Goal: Task Accomplishment & Management: Manage account settings

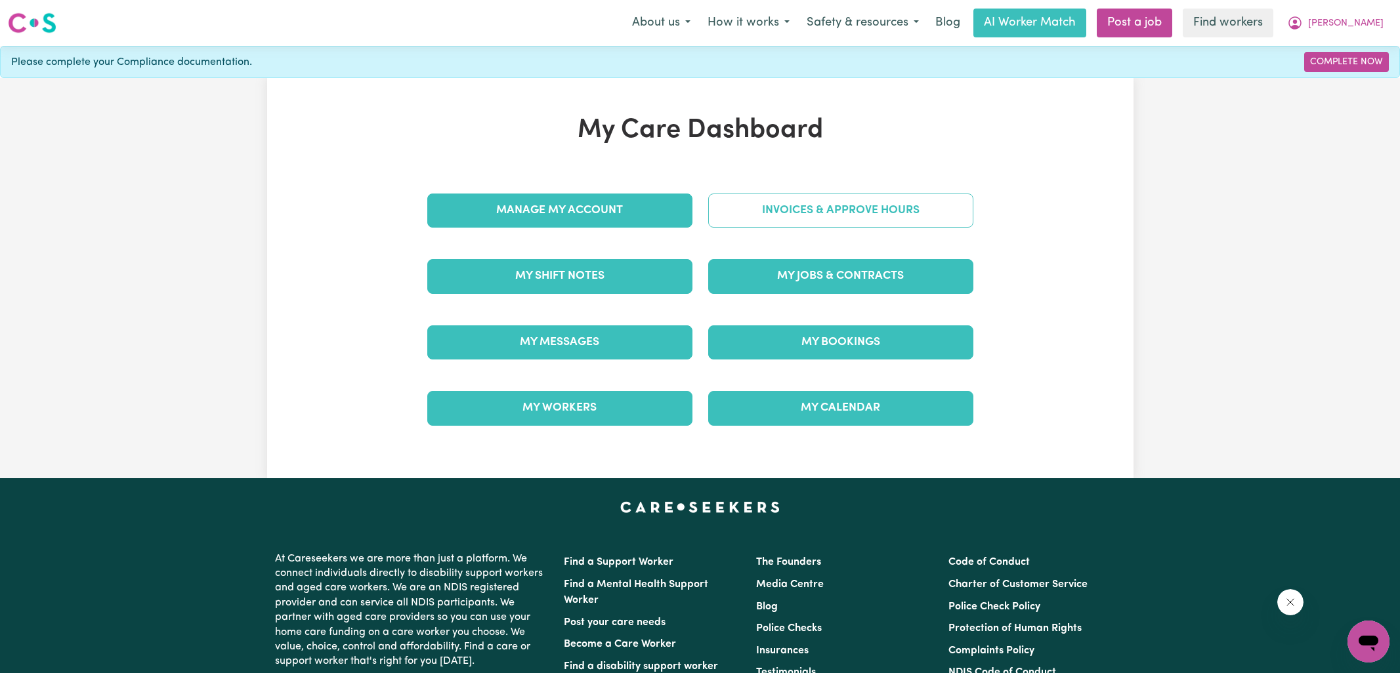
click at [717, 213] on link "Invoices & Approve Hours" at bounding box center [840, 211] width 265 height 34
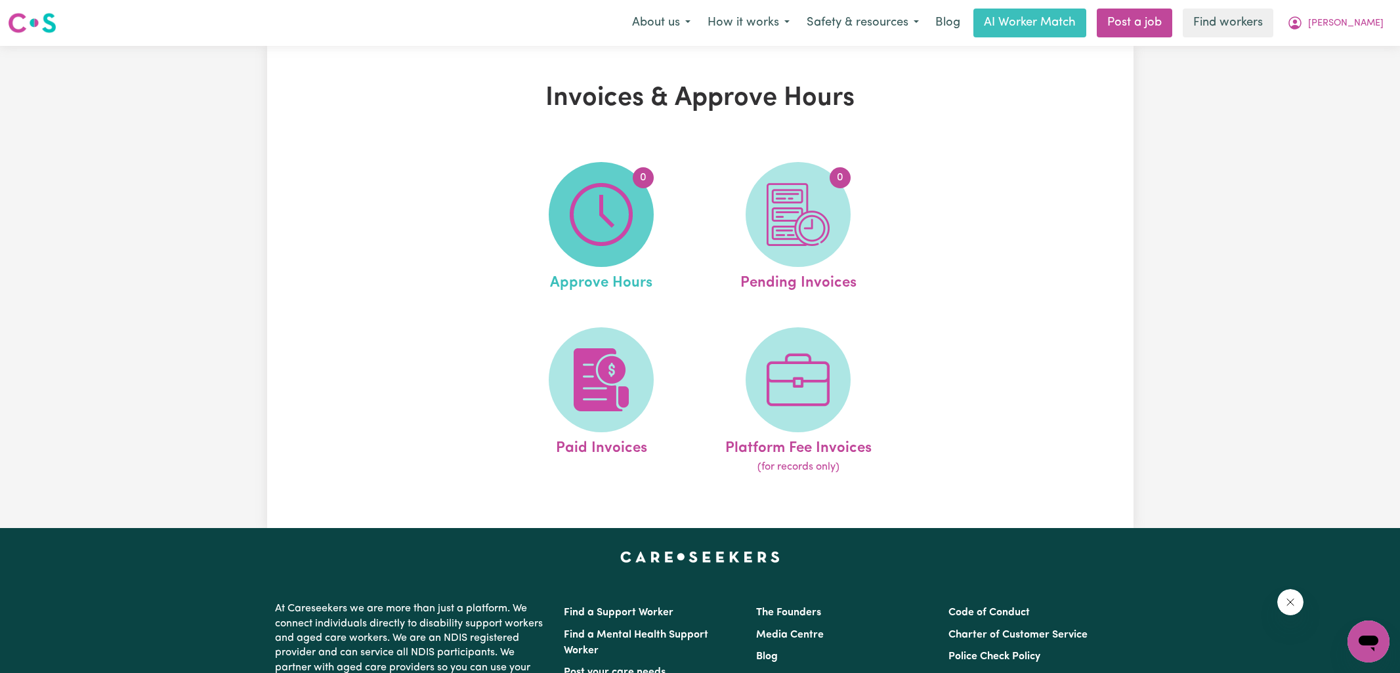
click at [587, 219] on img at bounding box center [601, 214] width 63 height 63
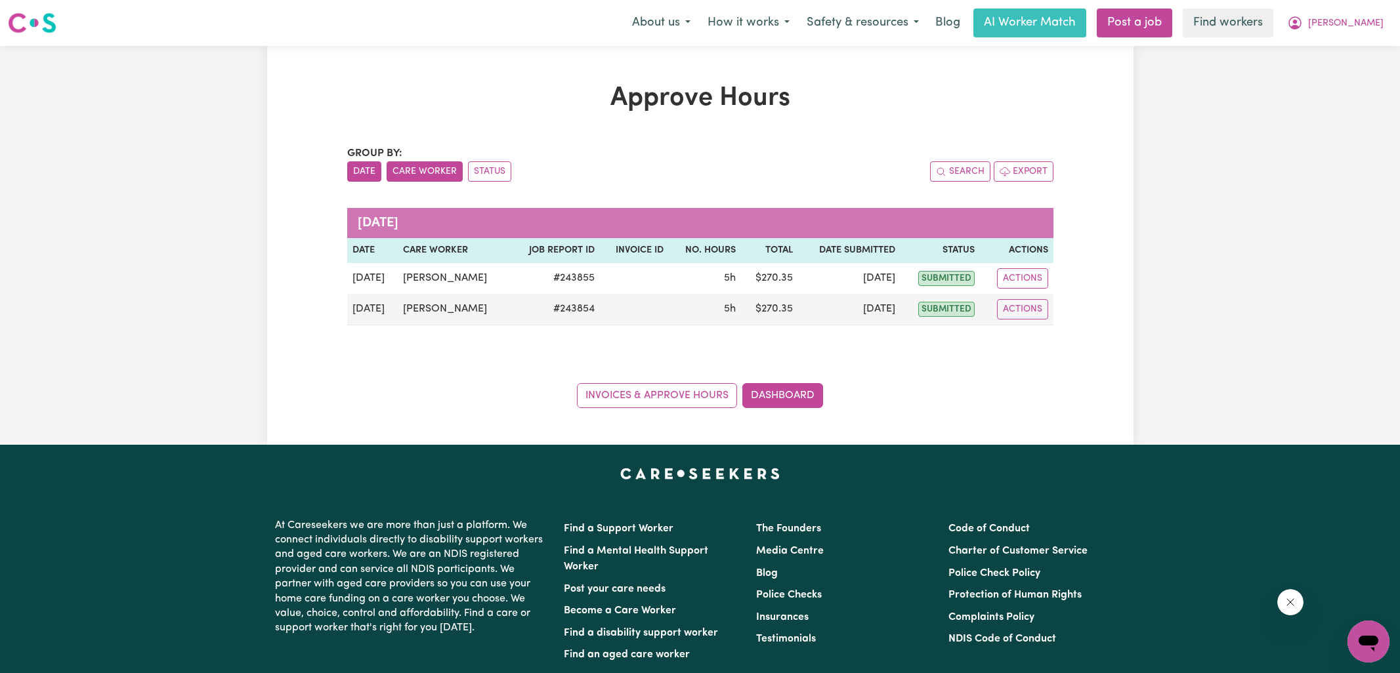
click at [406, 175] on button "Care Worker" at bounding box center [425, 171] width 76 height 20
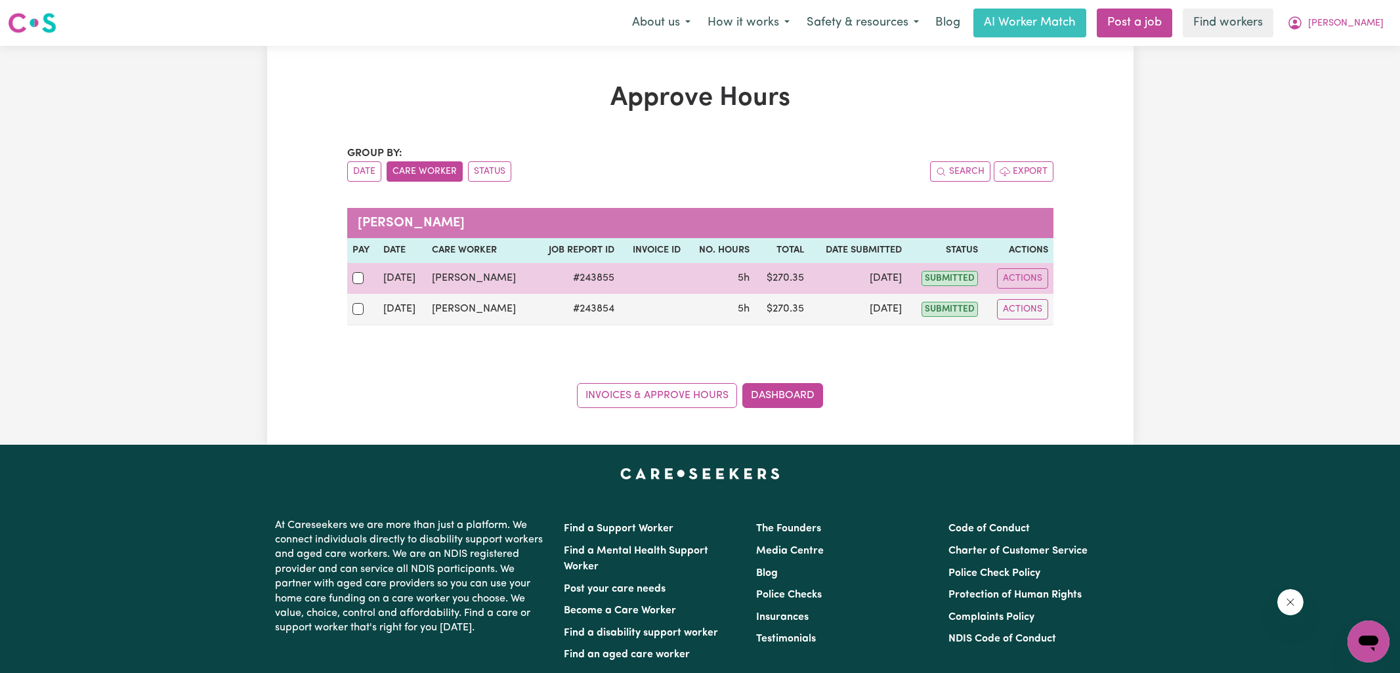
click at [351, 276] on td at bounding box center [363, 278] width 32 height 31
click at [358, 284] on div at bounding box center [362, 278] width 21 height 17
click at [358, 284] on input "checkbox" at bounding box center [358, 278] width 12 height 12
checkbox input "true"
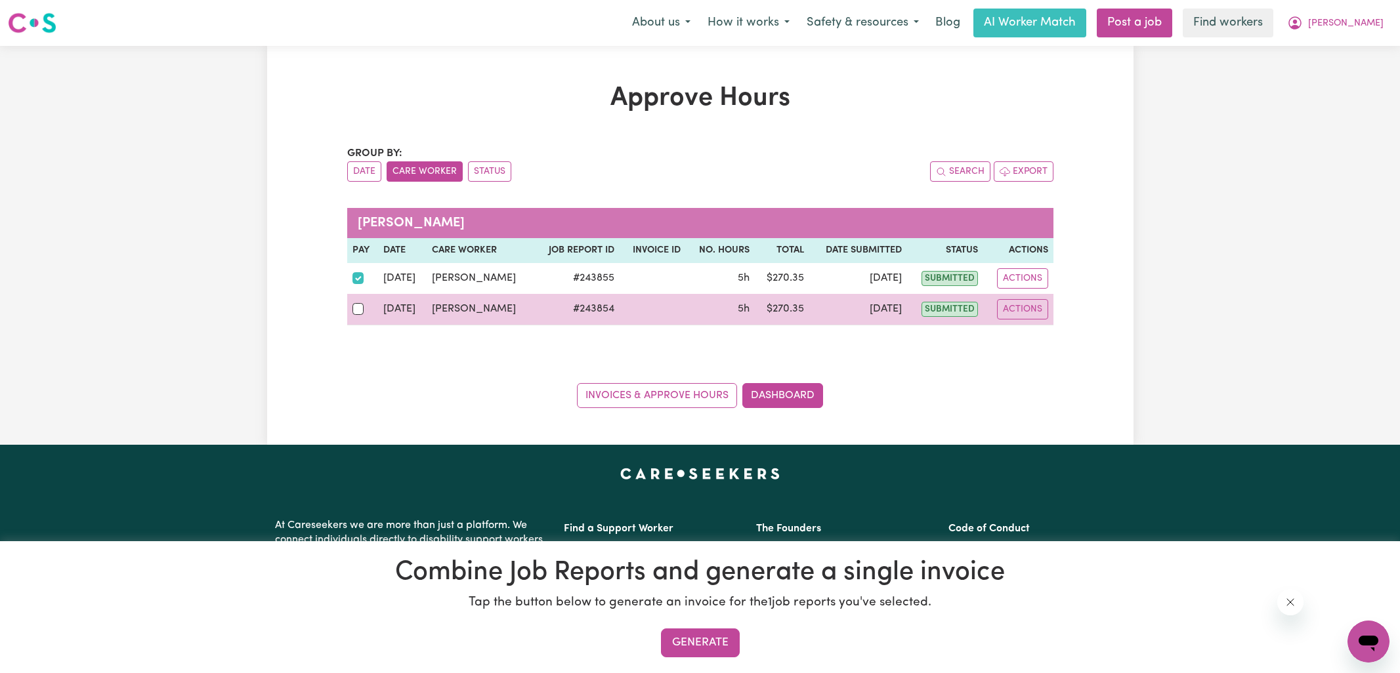
click at [356, 317] on td at bounding box center [363, 310] width 32 height 32
click at [360, 311] on input "checkbox" at bounding box center [358, 309] width 12 height 12
checkbox input "true"
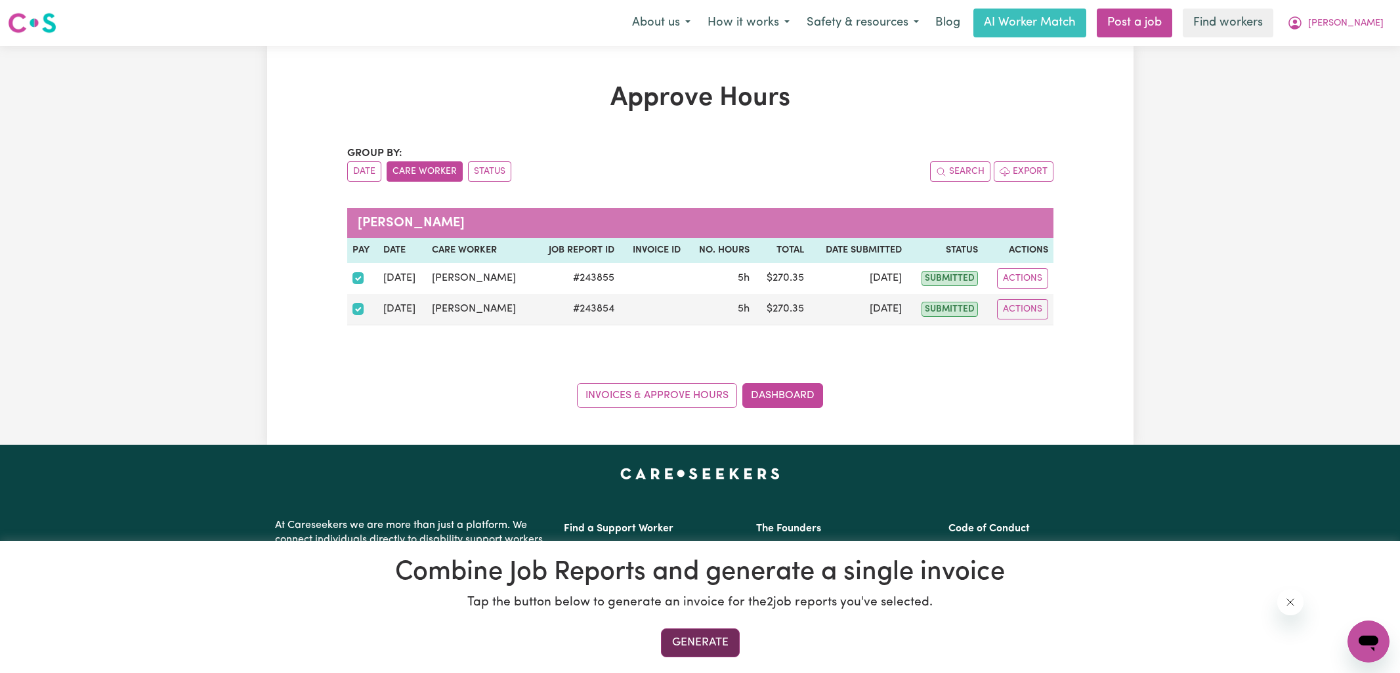
click at [704, 646] on button "Generate" at bounding box center [700, 643] width 79 height 29
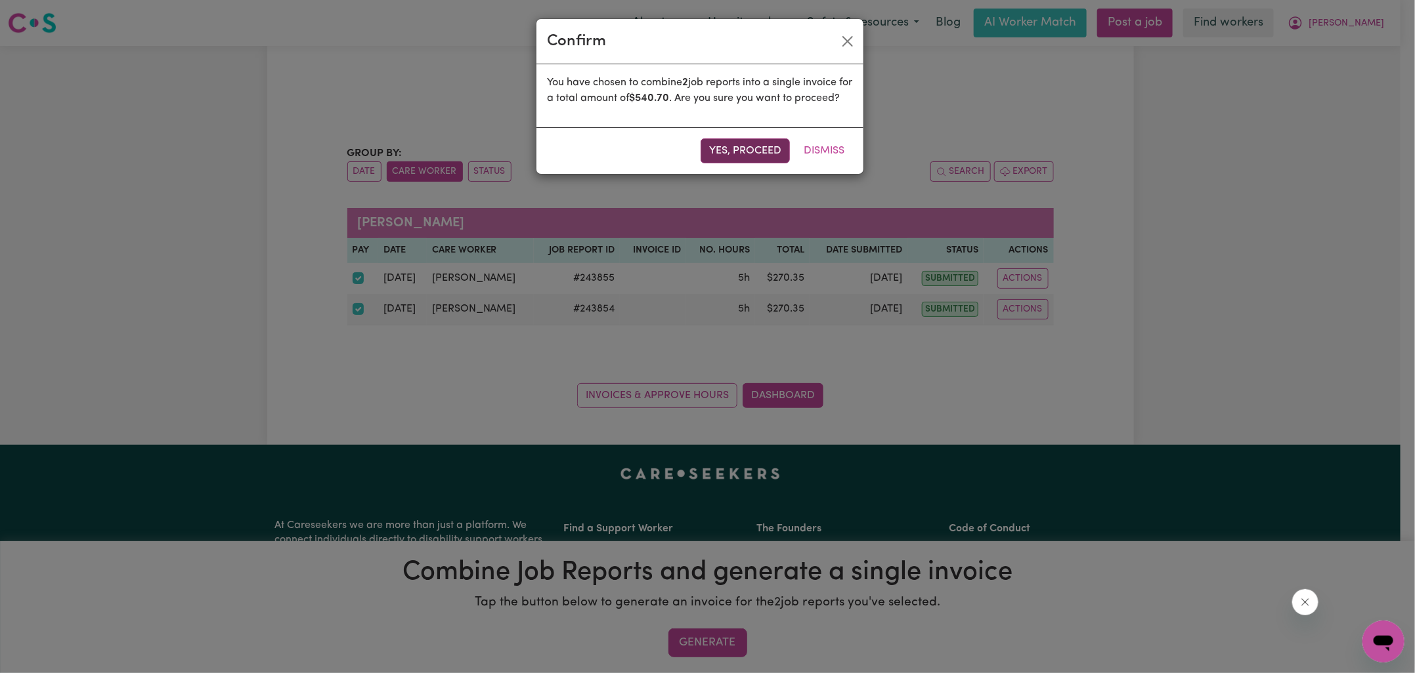
click at [735, 160] on button "Yes, proceed" at bounding box center [744, 151] width 89 height 25
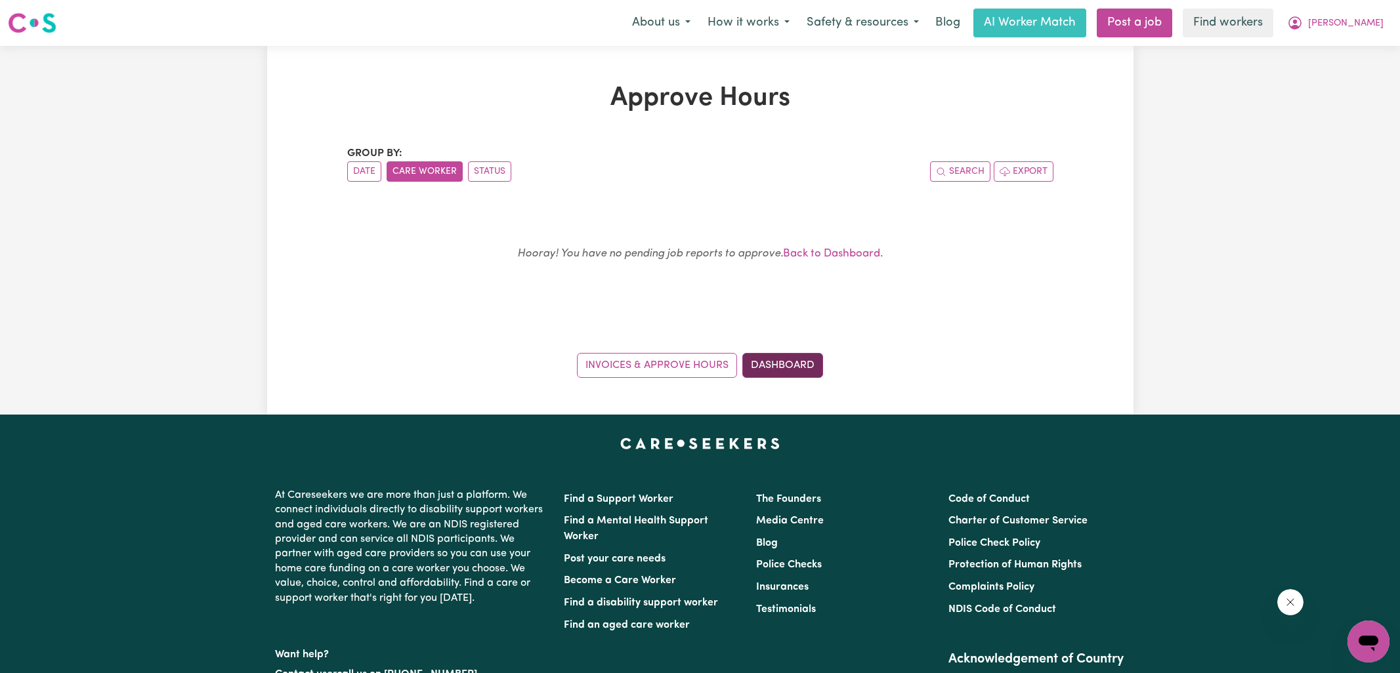
click at [790, 390] on div "Approve Hours Group by: Date Care Worker Status Search Export Hooray! You have …" at bounding box center [700, 230] width 866 height 369
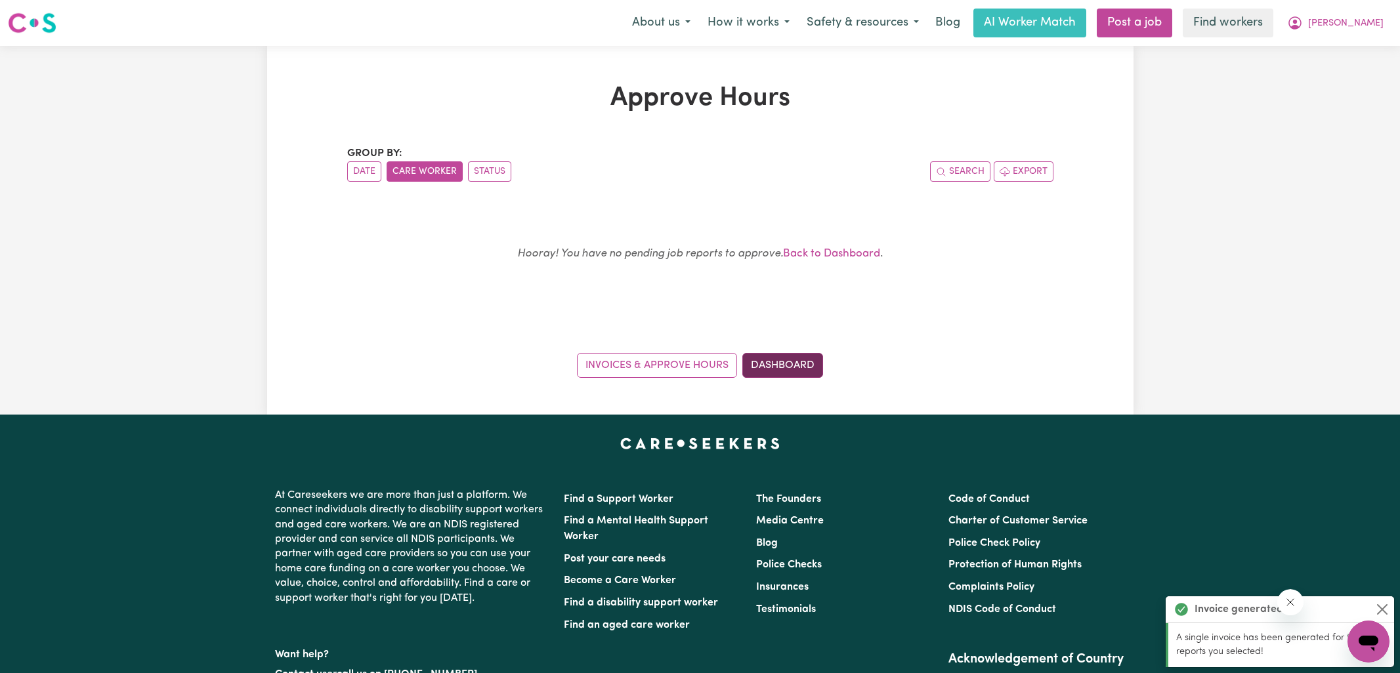
click at [811, 373] on link "Dashboard" at bounding box center [782, 365] width 81 height 25
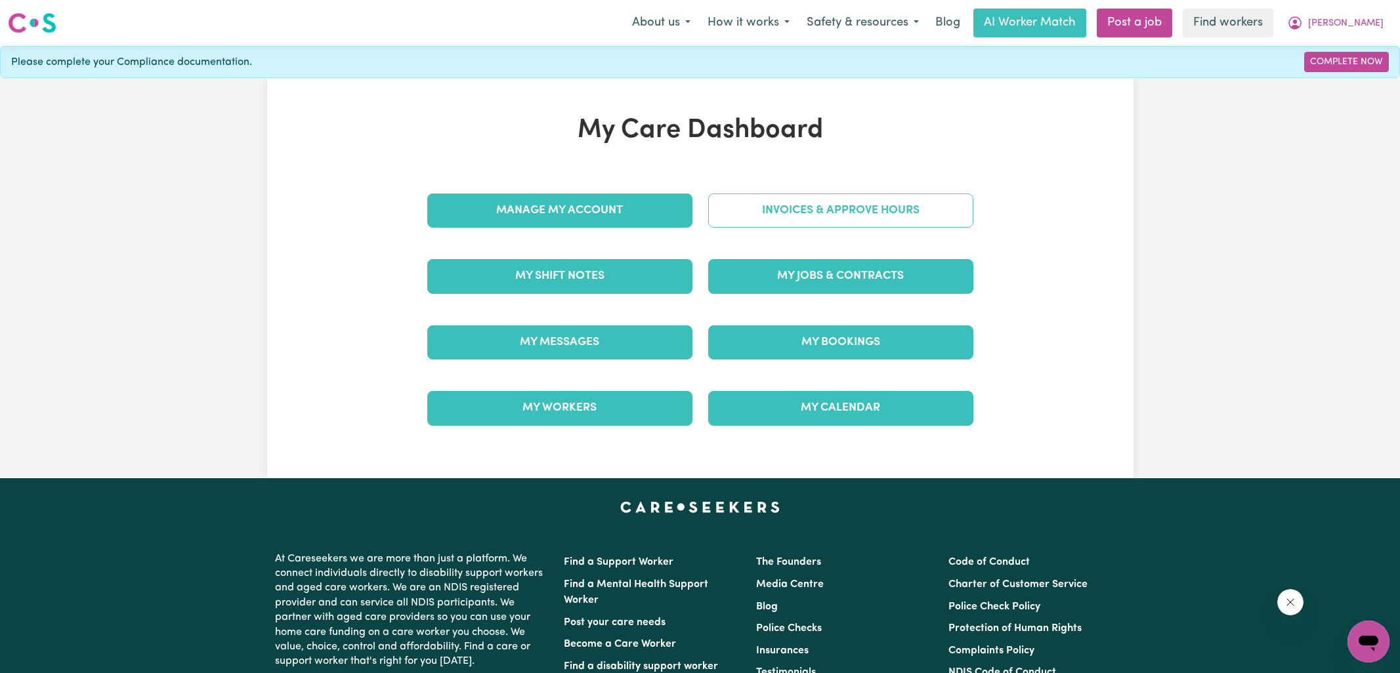
click at [756, 212] on link "Invoices & Approve Hours" at bounding box center [840, 211] width 265 height 34
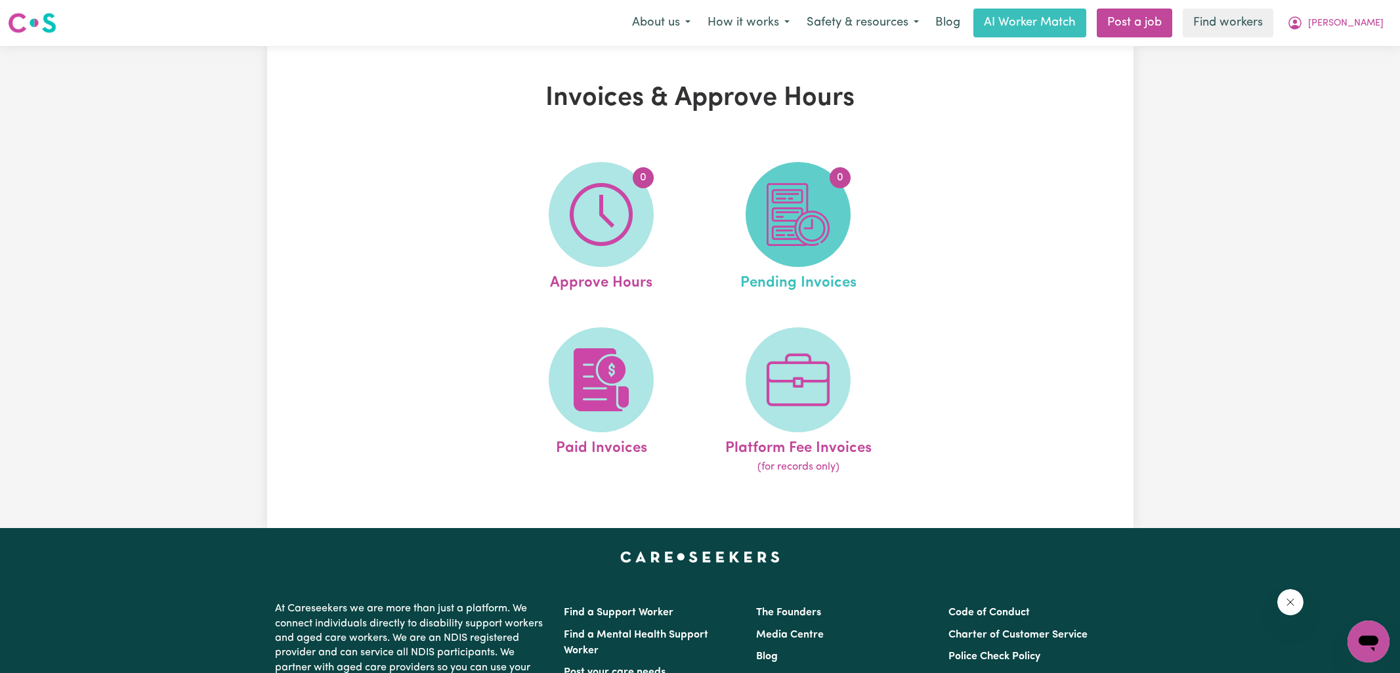
click at [840, 226] on span "0" at bounding box center [798, 214] width 105 height 105
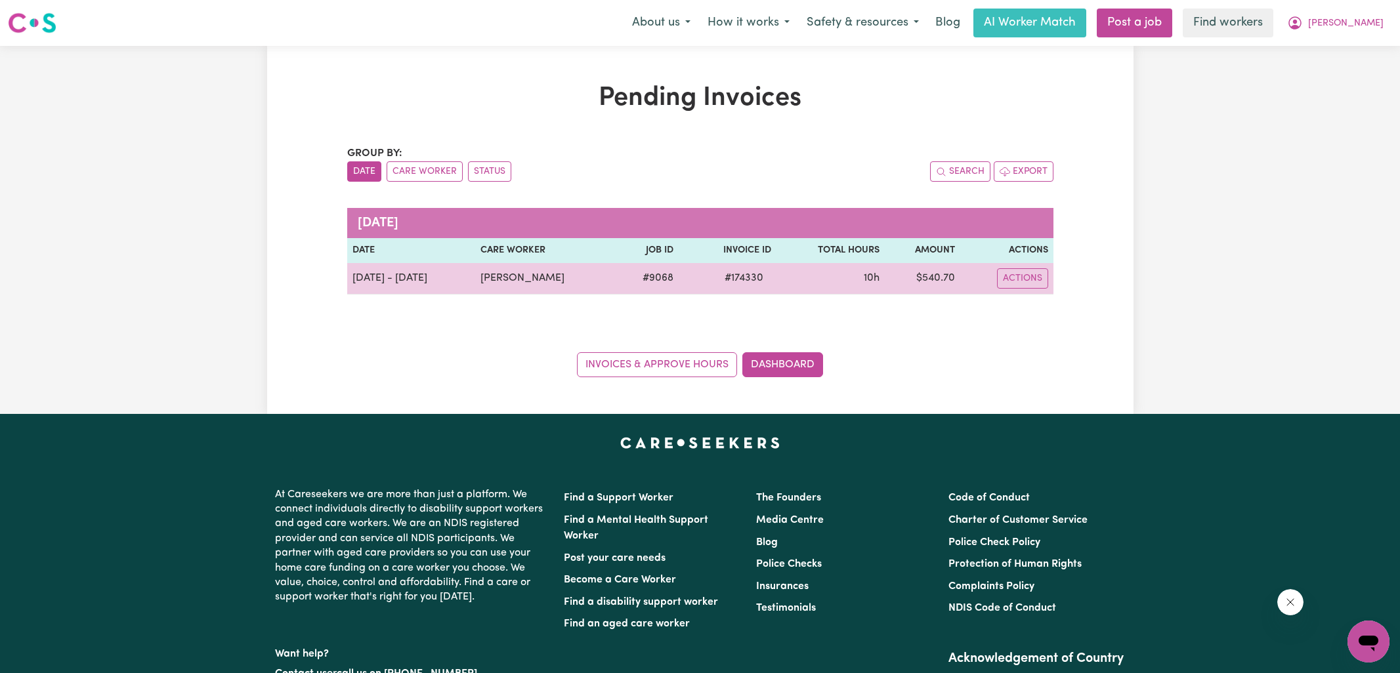
click at [742, 274] on span "# 174330" at bounding box center [744, 278] width 54 height 16
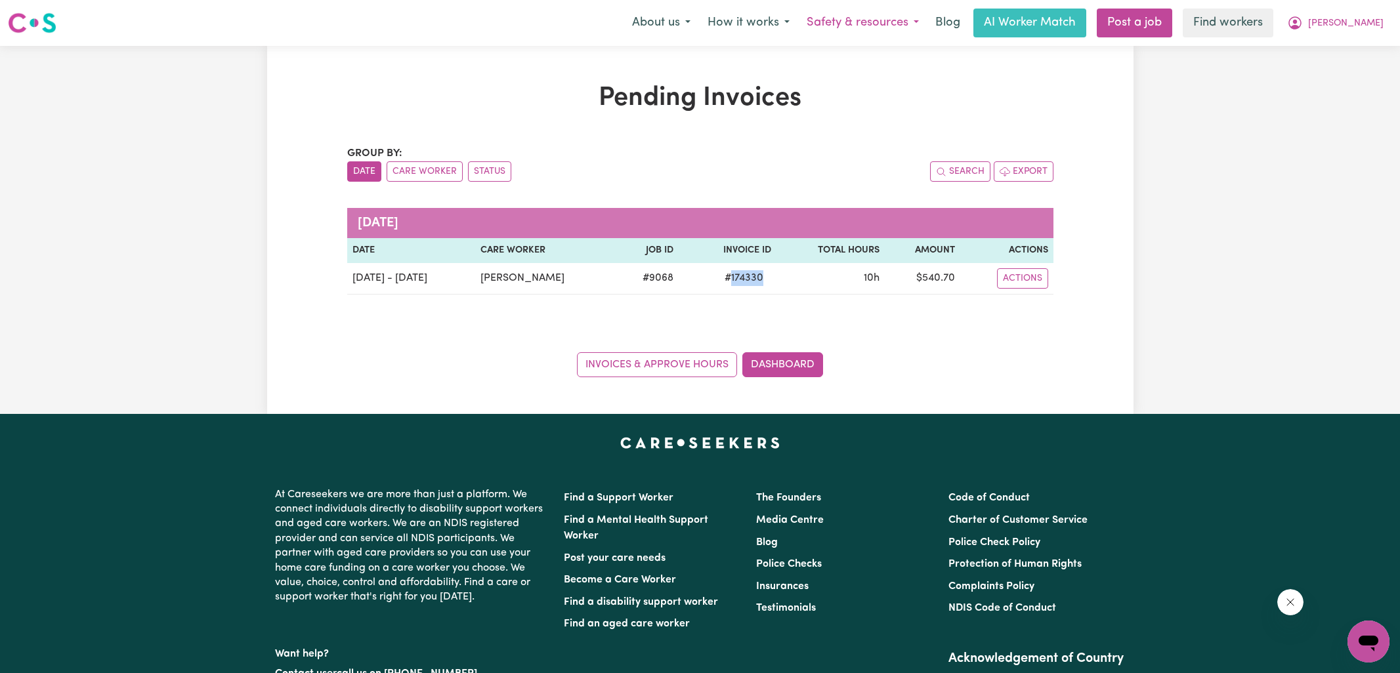
copy span "174330"
click at [1348, 21] on span "[PERSON_NAME]" at bounding box center [1345, 23] width 75 height 14
drag, startPoint x: 748, startPoint y: 116, endPoint x: 788, endPoint y: 121, distance: 40.3
click at [747, 116] on div "Pending Invoices Group by: Date Care Worker Status Search Export [DATE] Date Ca…" at bounding box center [700, 230] width 722 height 295
click at [1303, 20] on icon "My Account" at bounding box center [1295, 23] width 16 height 16
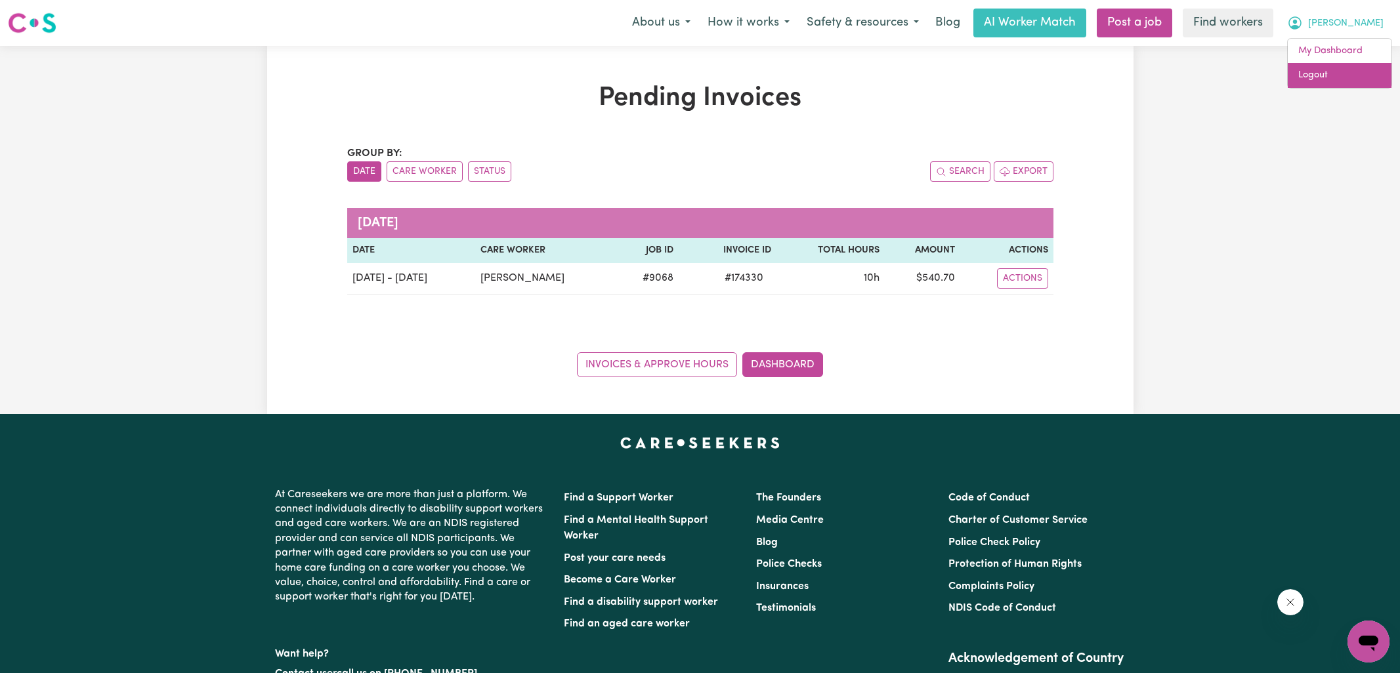
click at [1329, 75] on link "Logout" at bounding box center [1340, 75] width 104 height 25
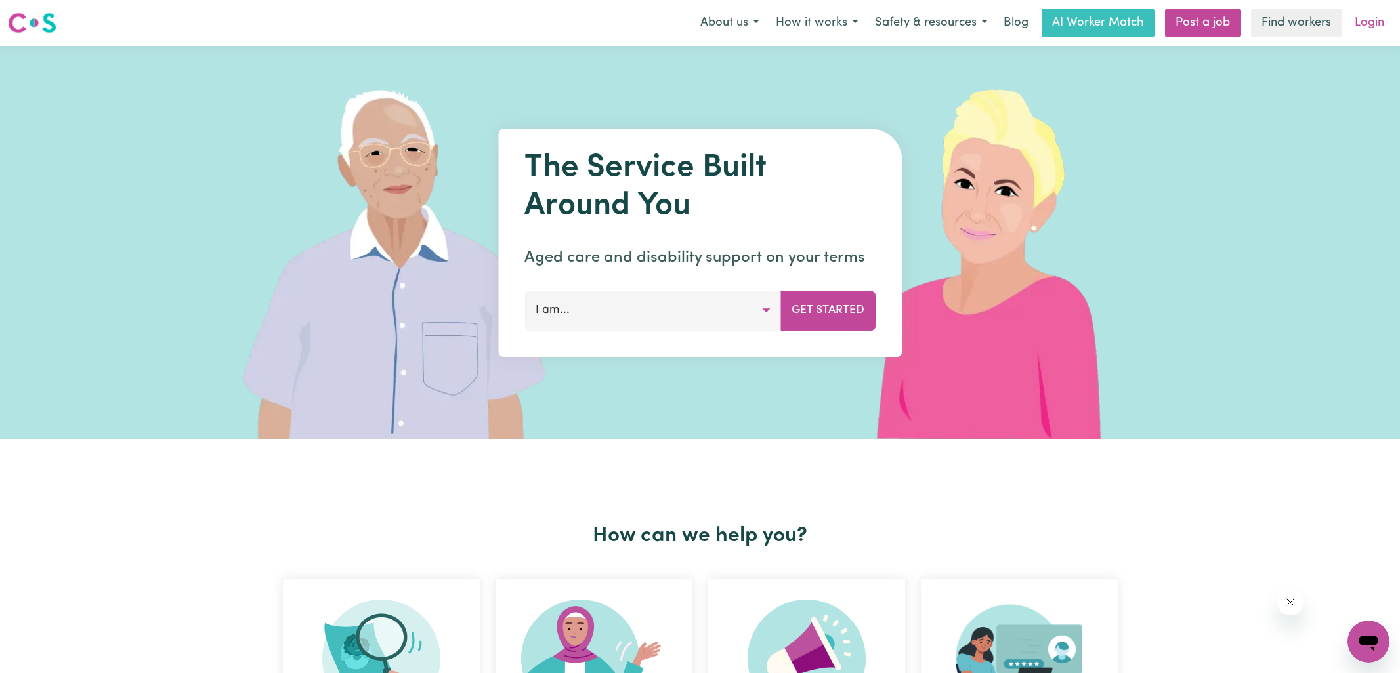
click at [1378, 19] on link "Login" at bounding box center [1369, 23] width 45 height 29
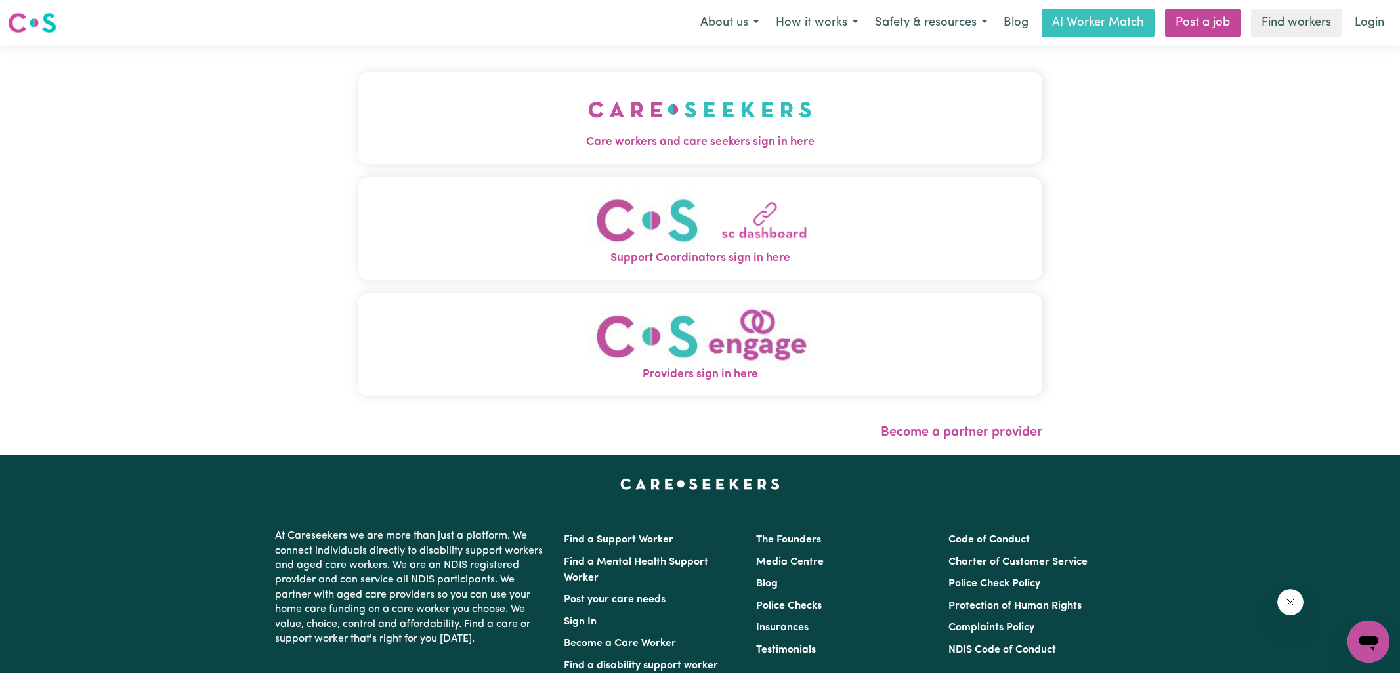
drag, startPoint x: 530, startPoint y: 104, endPoint x: 484, endPoint y: 104, distance: 45.9
click at [530, 104] on button "Care workers and care seekers sign in here" at bounding box center [700, 118] width 685 height 92
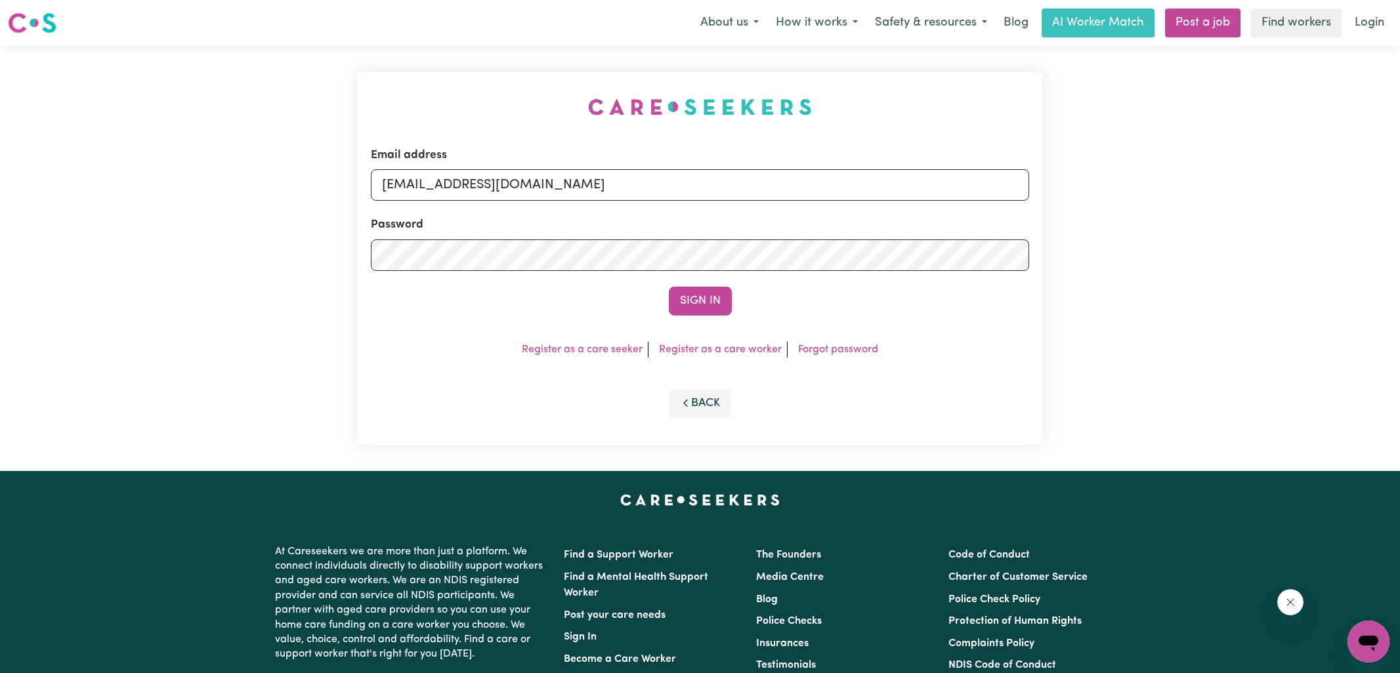
drag, startPoint x: 356, startPoint y: 87, endPoint x: 395, endPoint y: 110, distance: 45.4
click at [356, 87] on div "Email address [EMAIL_ADDRESS][DOMAIN_NAME] Password Sign In Register as a care …" at bounding box center [700, 258] width 700 height 425
drag, startPoint x: 450, startPoint y: 186, endPoint x: 842, endPoint y: 207, distance: 392.5
click at [840, 209] on form "Email address [EMAIL_ADDRESS][DOMAIN_NAME] Password Sign In" at bounding box center [700, 231] width 658 height 169
type input "[EMAIL_ADDRESS][DOMAIN_NAME]"
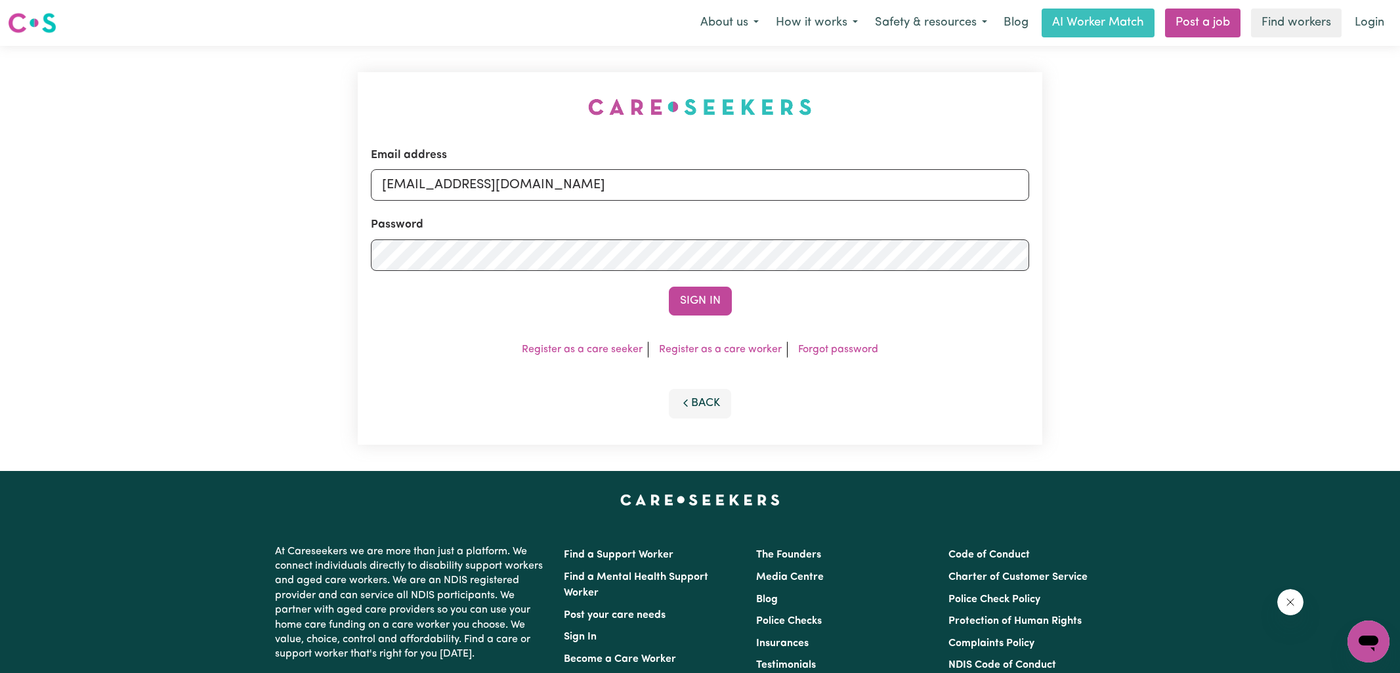
click at [669, 287] on button "Sign In" at bounding box center [700, 301] width 63 height 29
